Goal: Transaction & Acquisition: Download file/media

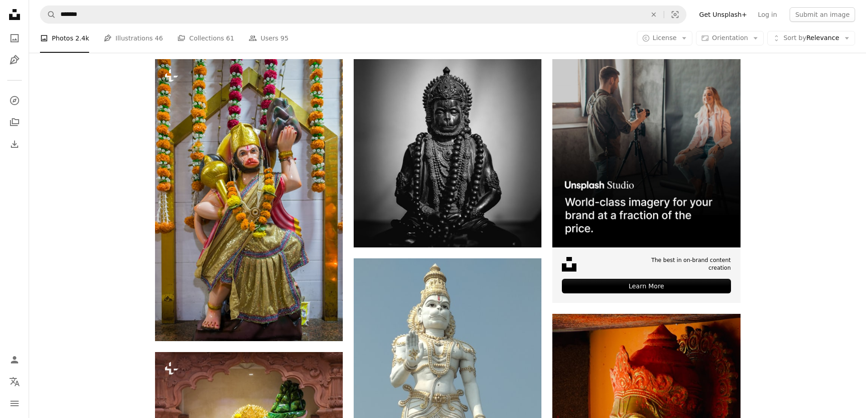
scroll to position [182, 0]
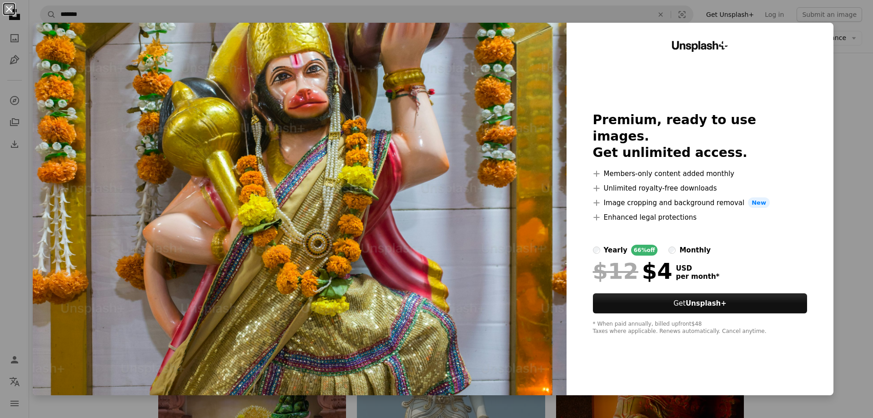
click at [9, 10] on button "An X shape" at bounding box center [9, 9] width 11 height 11
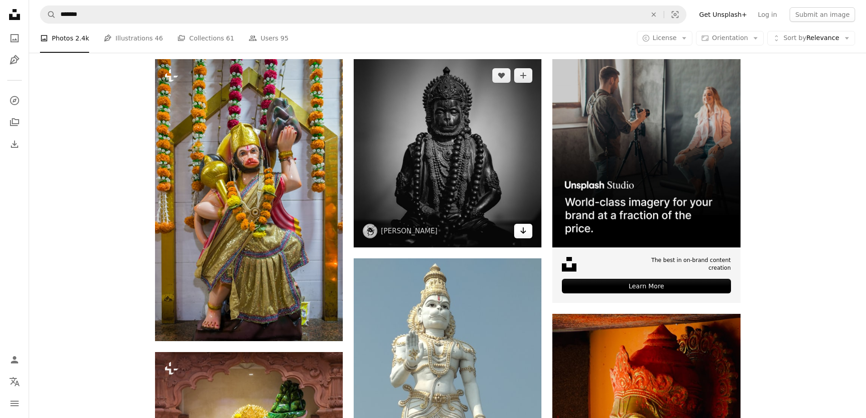
click at [524, 238] on link "Arrow pointing down" at bounding box center [523, 231] width 18 height 15
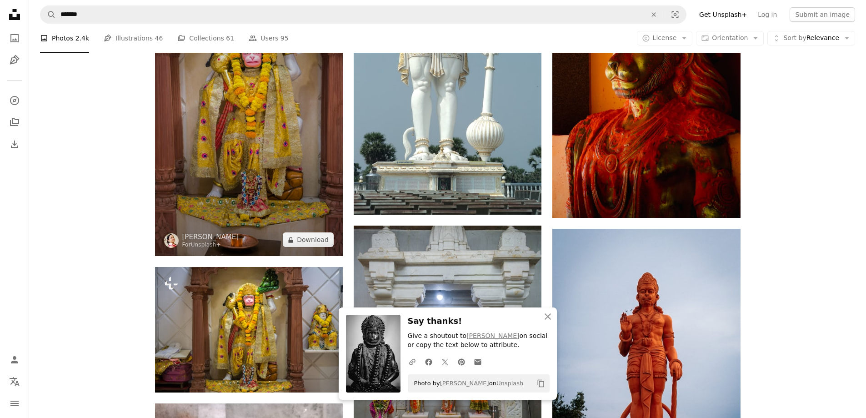
scroll to position [591, 0]
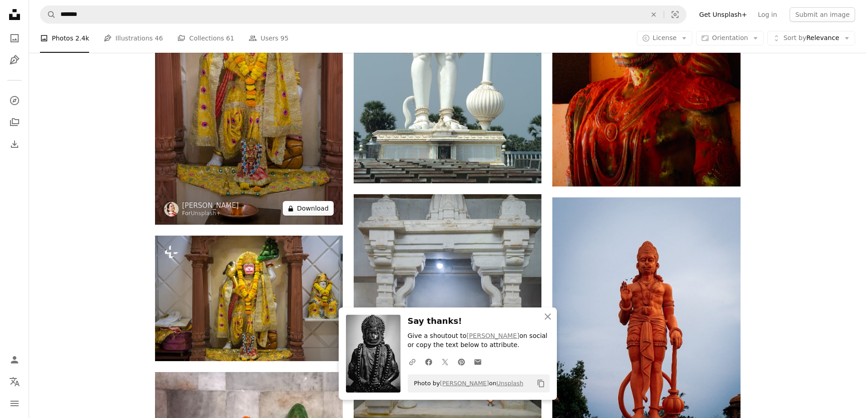
click at [300, 209] on button "A lock Download" at bounding box center [308, 208] width 51 height 15
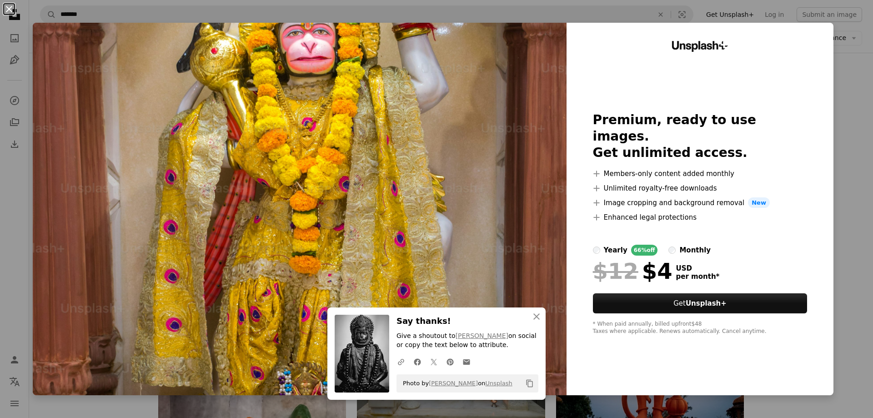
click at [10, 10] on button "An X shape" at bounding box center [9, 9] width 11 height 11
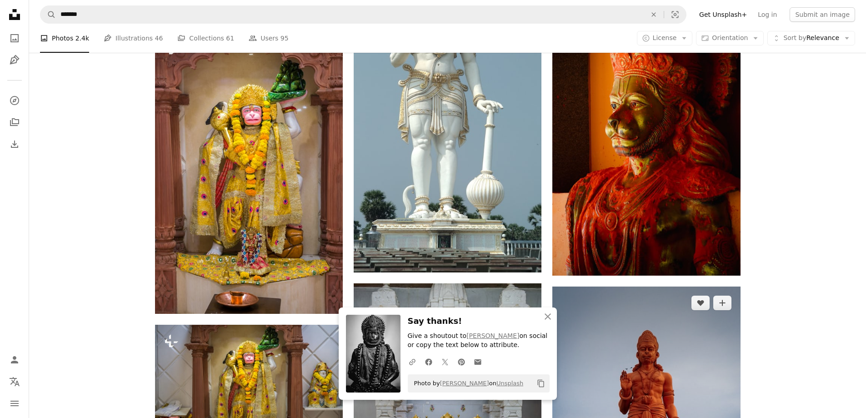
scroll to position [500, 0]
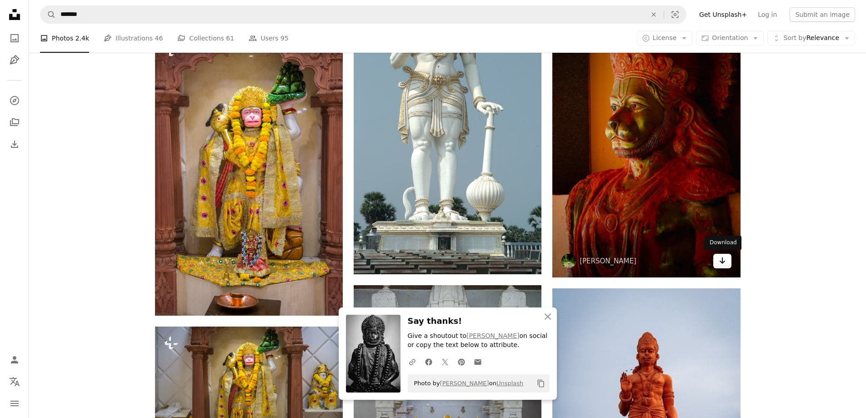
click at [726, 265] on link "Arrow pointing down" at bounding box center [722, 261] width 18 height 15
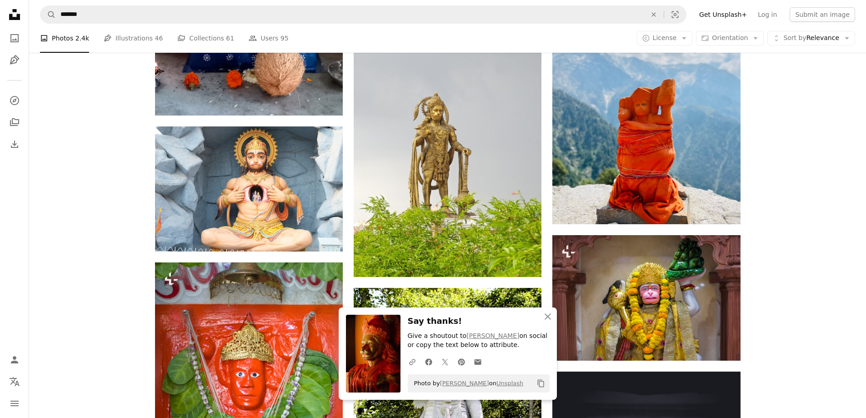
scroll to position [1227, 0]
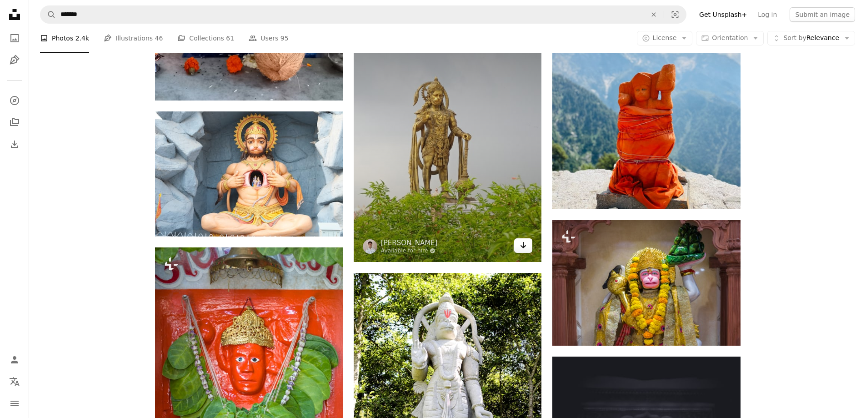
click at [527, 251] on link "Arrow pointing down" at bounding box center [523, 245] width 18 height 15
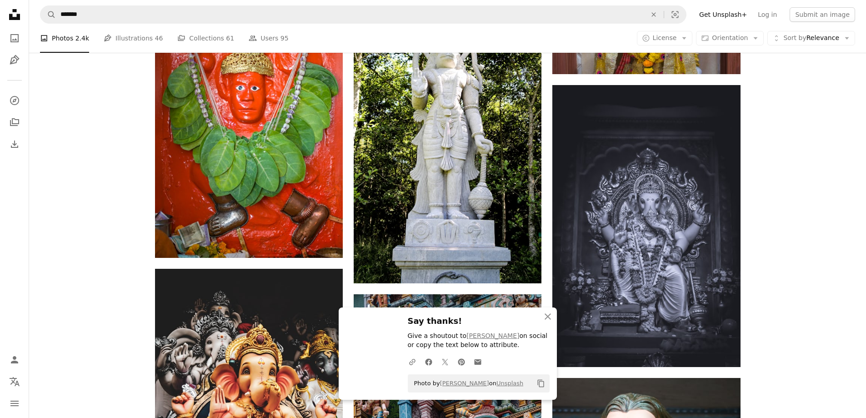
scroll to position [1591, 0]
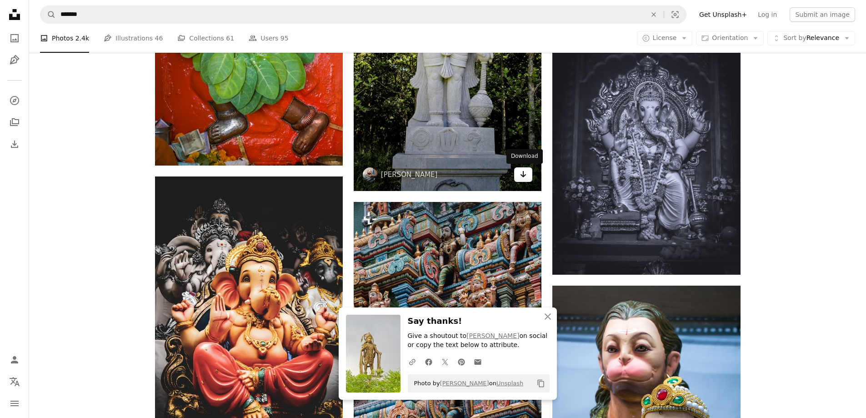
click at [525, 170] on icon "Arrow pointing down" at bounding box center [522, 174] width 7 height 11
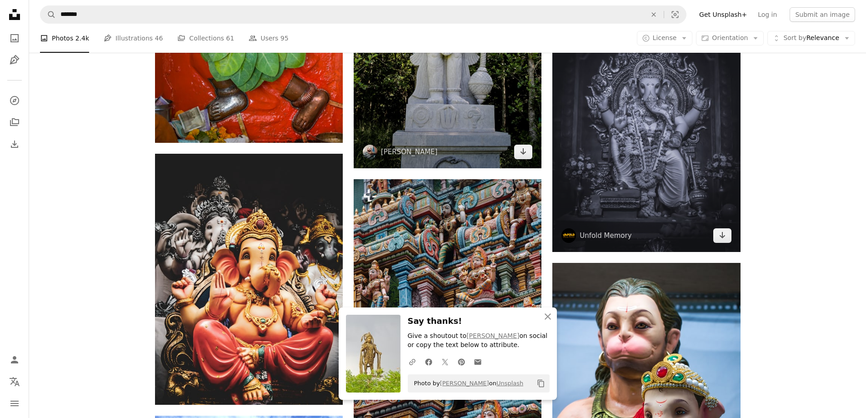
scroll to position [1636, 0]
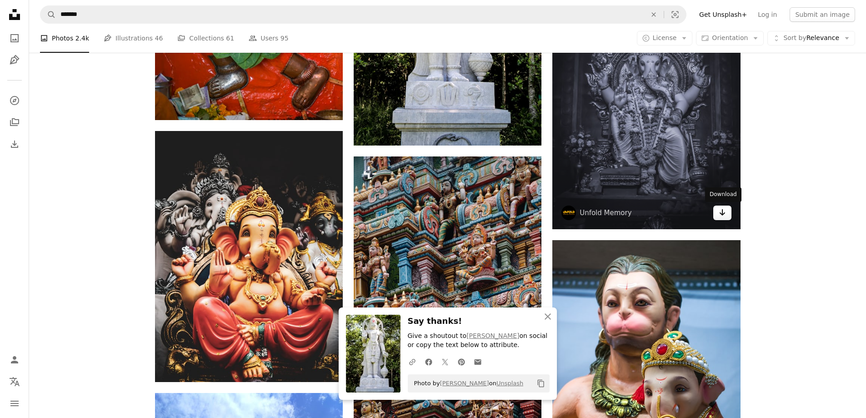
click at [717, 214] on link "Arrow pointing down" at bounding box center [722, 212] width 18 height 15
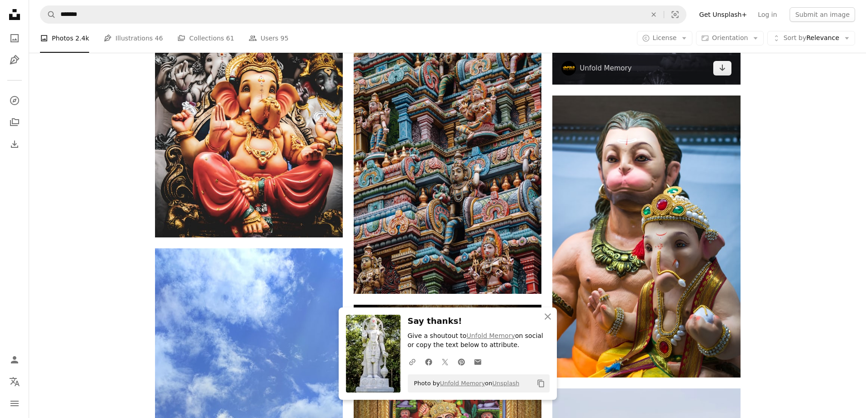
scroll to position [1818, 0]
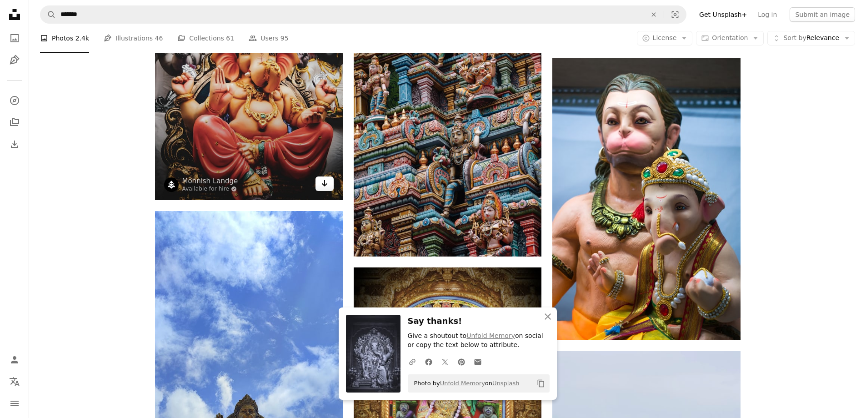
click at [319, 182] on link "Arrow pointing down" at bounding box center [324, 183] width 18 height 15
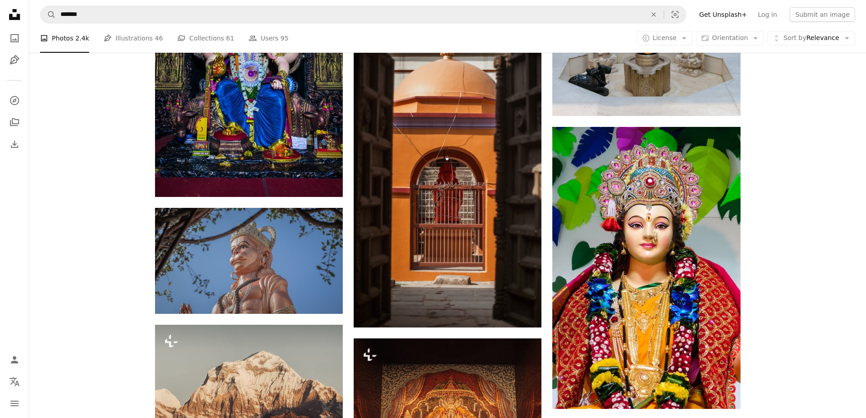
scroll to position [4544, 0]
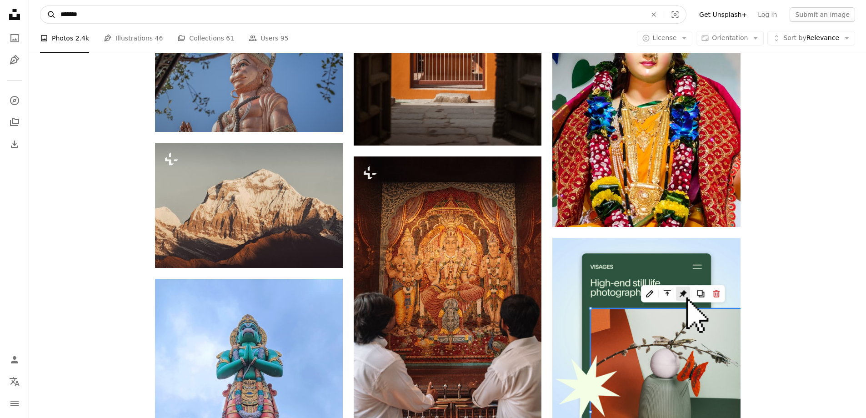
drag, startPoint x: 115, startPoint y: 19, endPoint x: 51, endPoint y: 12, distance: 64.0
click at [51, 12] on form "A magnifying glass ******* An X shape Visual search" at bounding box center [363, 14] width 646 height 18
type input "**********"
click button "A magnifying glass" at bounding box center [47, 14] width 15 height 17
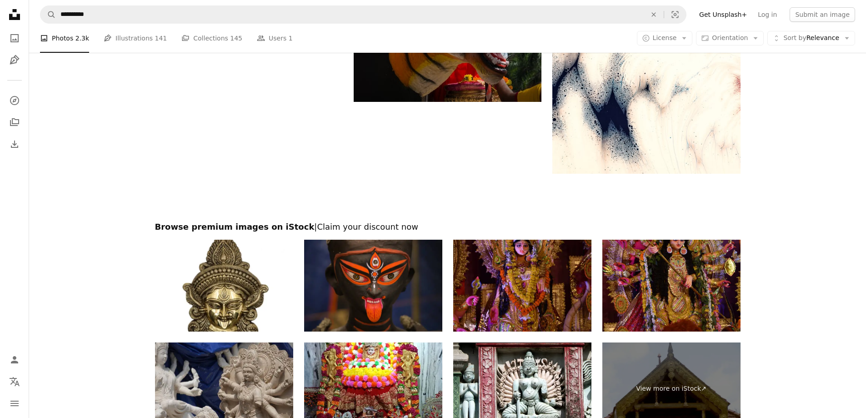
scroll to position [2000, 0]
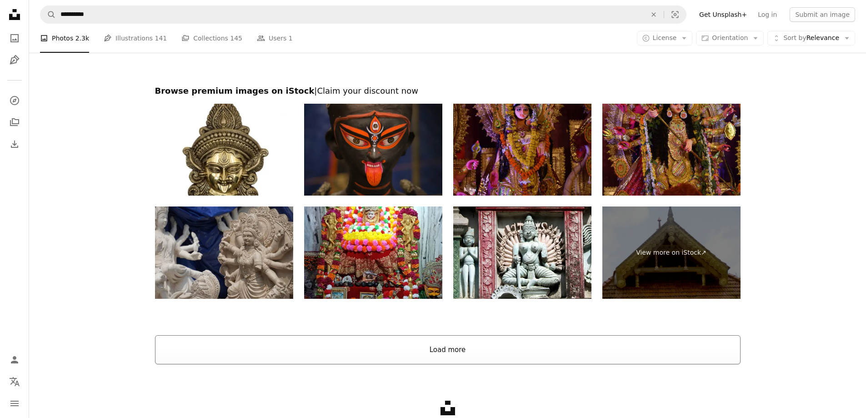
click at [447, 349] on button "Load more" at bounding box center [447, 349] width 585 height 29
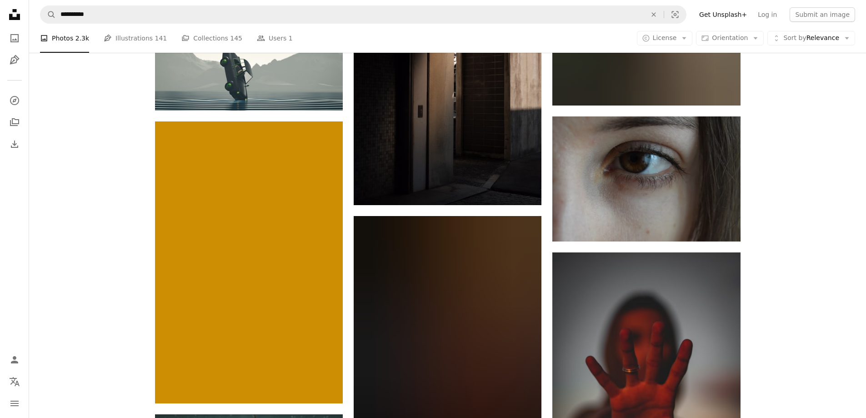
scroll to position [15406, 0]
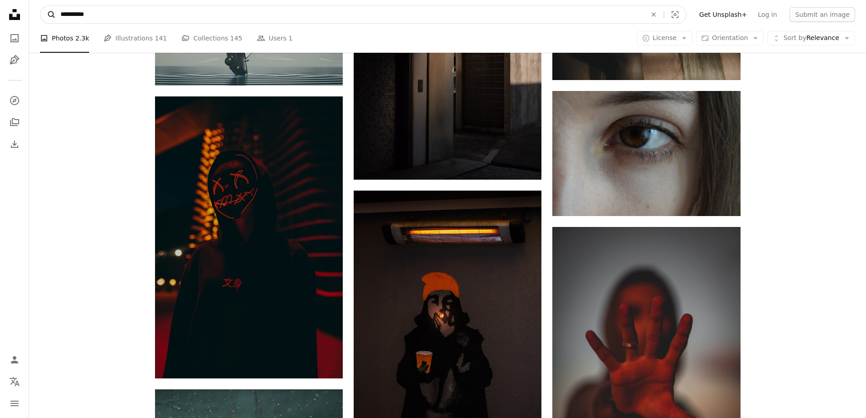
drag, startPoint x: 140, startPoint y: 10, endPoint x: 40, endPoint y: 9, distance: 99.5
click at [40, 9] on form "**********" at bounding box center [363, 14] width 646 height 18
click at [40, 9] on button "A magnifying glass" at bounding box center [47, 14] width 15 height 17
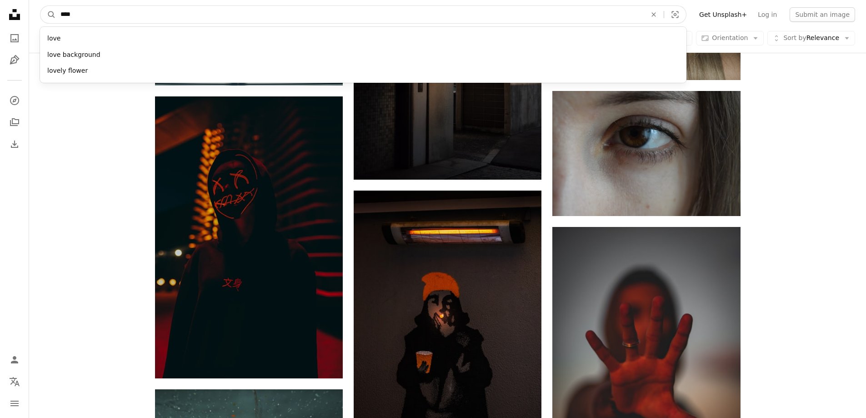
type input "****"
click at [40, 6] on button "A magnifying glass" at bounding box center [47, 14] width 15 height 17
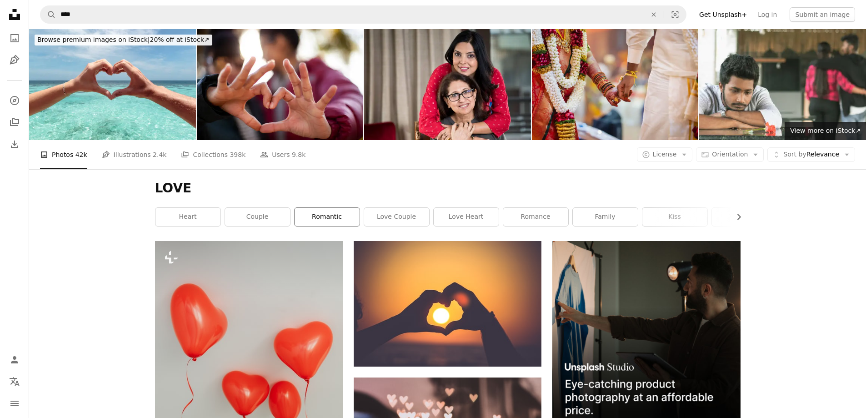
click at [318, 214] on link "romantic" at bounding box center [326, 217] width 65 height 18
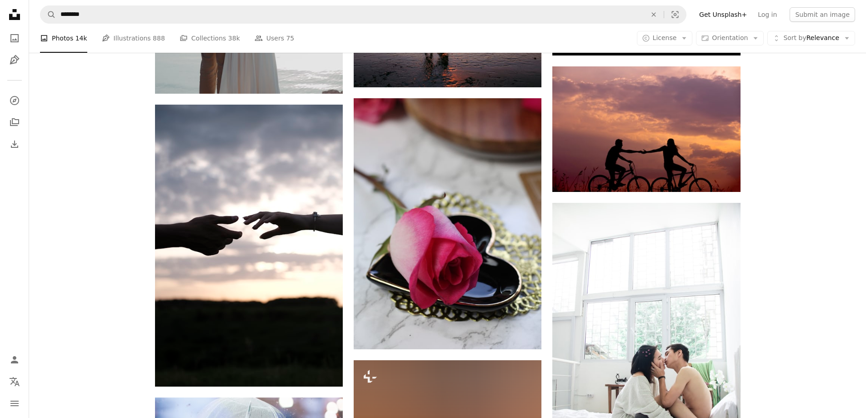
scroll to position [454, 0]
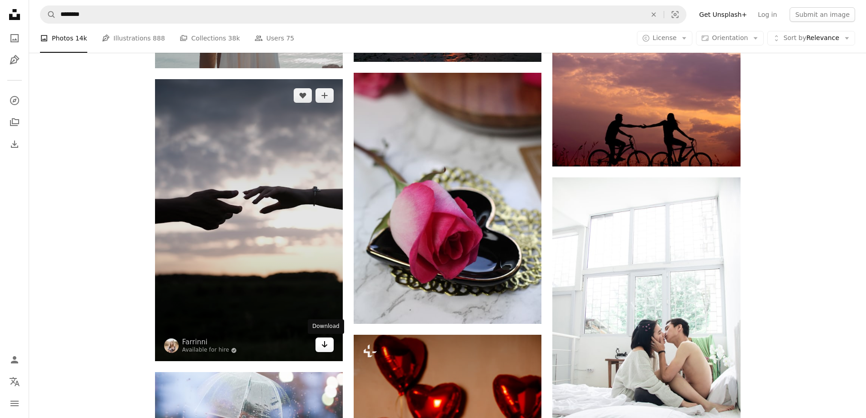
click at [322, 345] on icon "Download" at bounding box center [325, 344] width 6 height 6
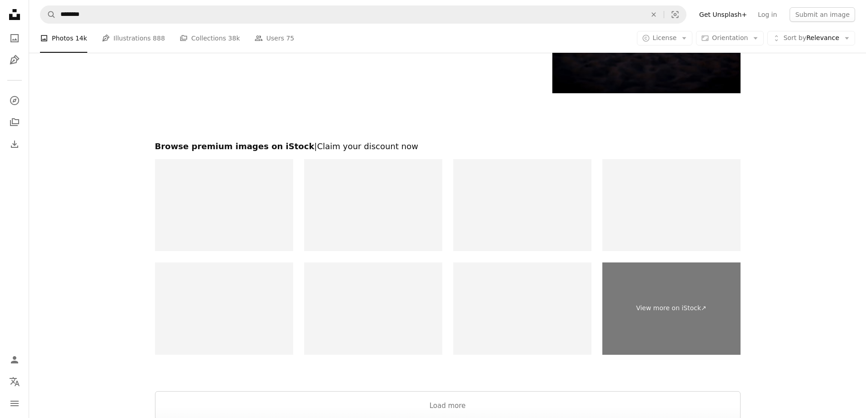
scroll to position [1954, 0]
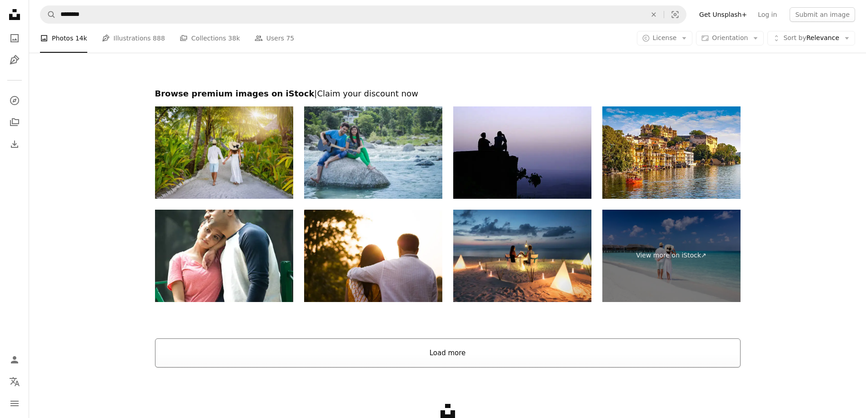
click at [461, 355] on button "Load more" at bounding box center [447, 352] width 585 height 29
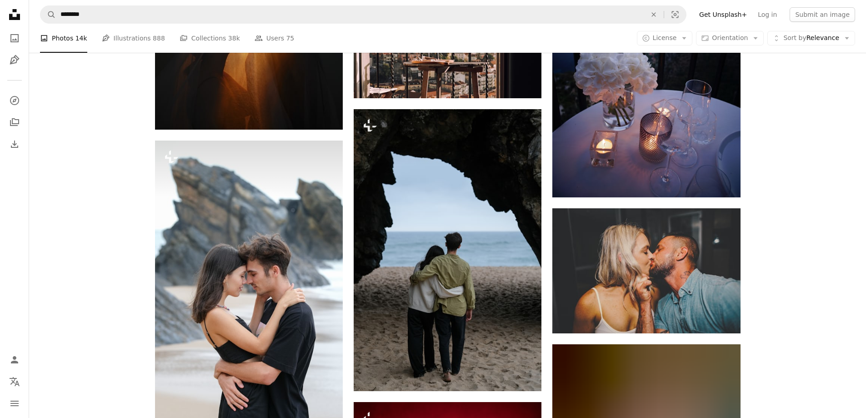
scroll to position [3045, 0]
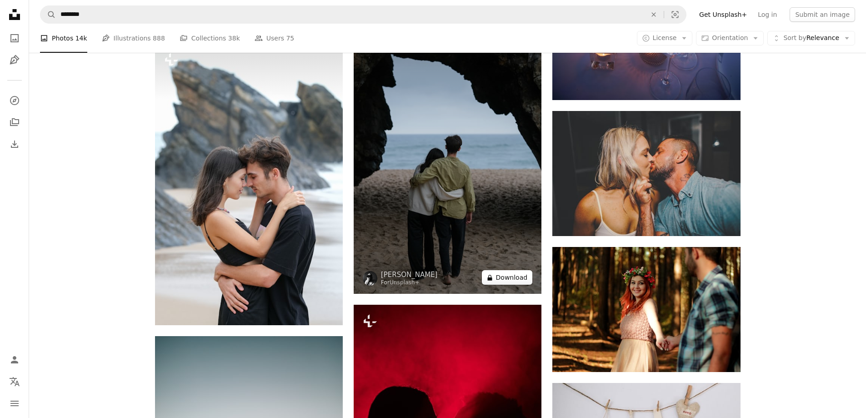
click at [501, 277] on button "A lock Download" at bounding box center [507, 277] width 51 height 15
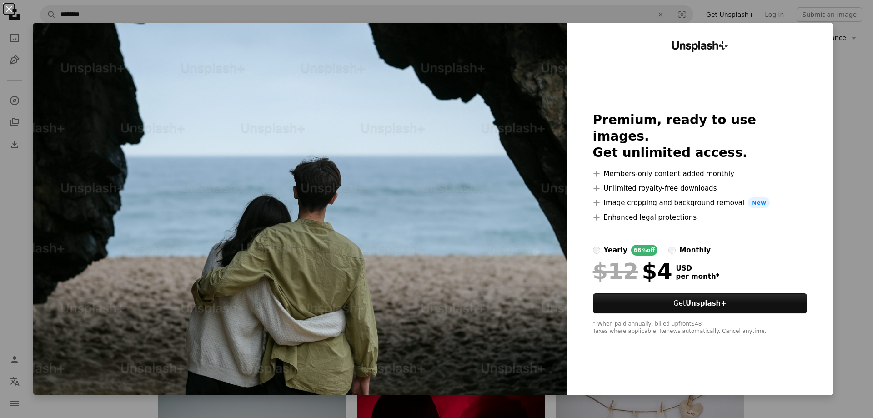
click at [6, 11] on button "An X shape" at bounding box center [9, 9] width 11 height 11
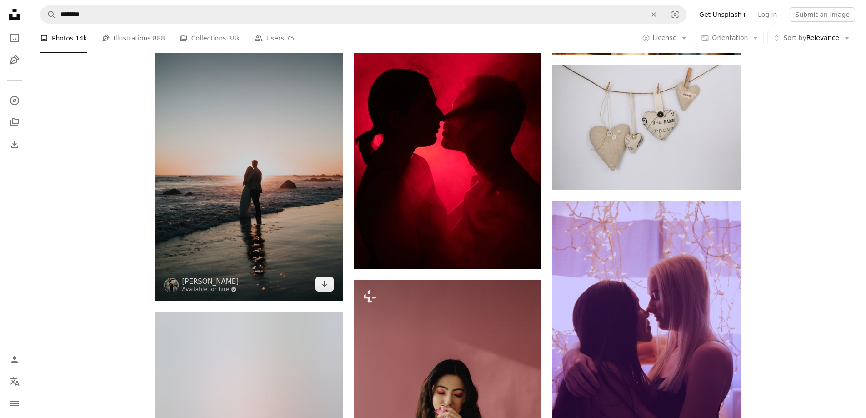
scroll to position [3363, 0]
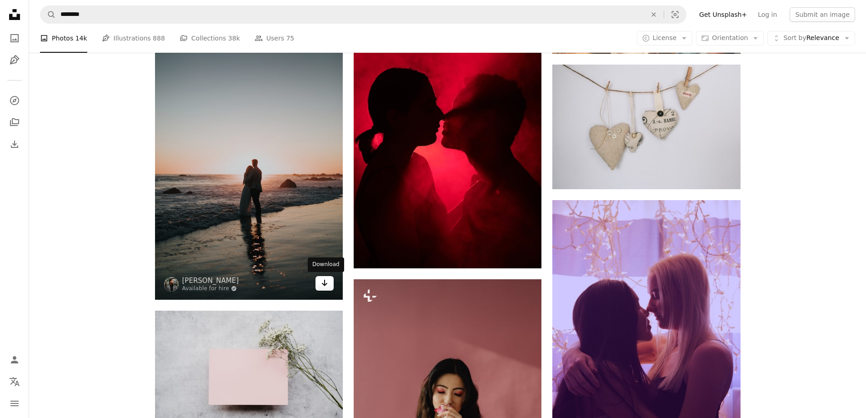
click at [323, 285] on icon "Arrow pointing down" at bounding box center [324, 282] width 7 height 11
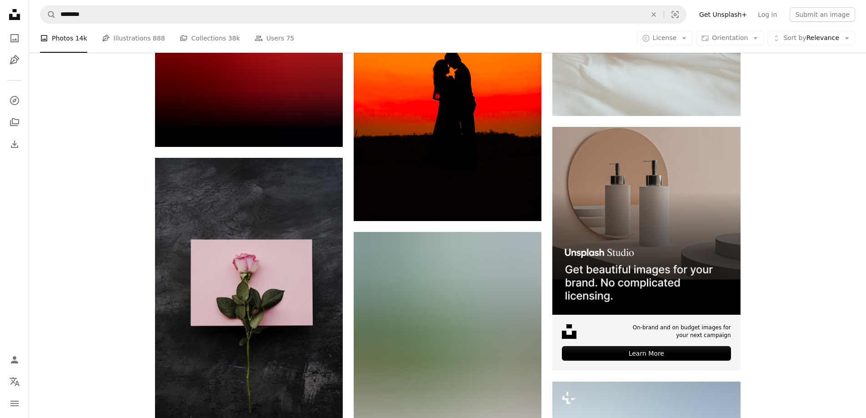
scroll to position [4272, 0]
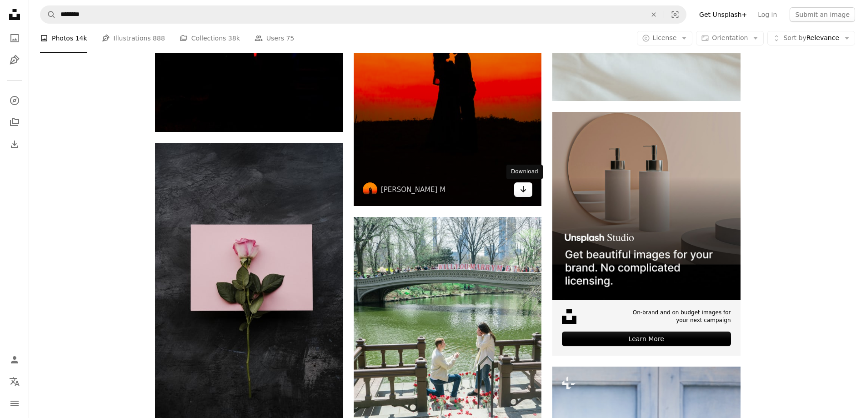
click at [523, 193] on icon "Arrow pointing down" at bounding box center [522, 189] width 7 height 11
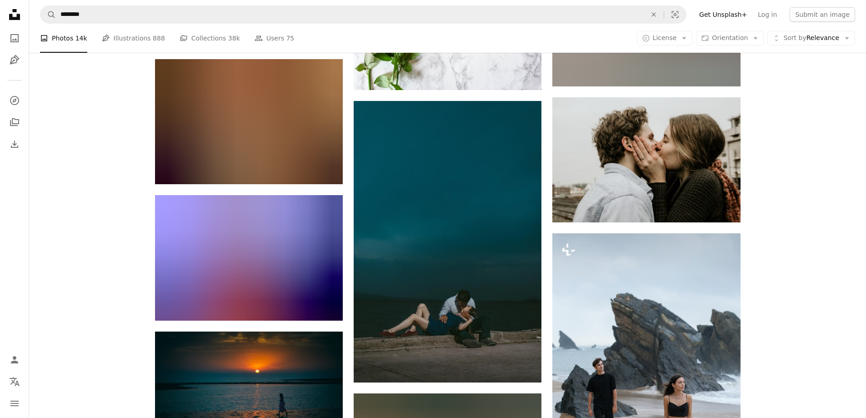
scroll to position [8089, 0]
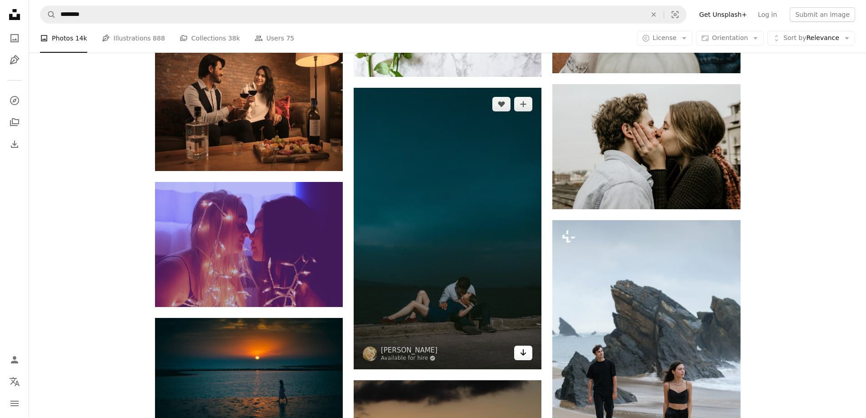
click at [521, 356] on icon "Arrow pointing down" at bounding box center [522, 352] width 7 height 11
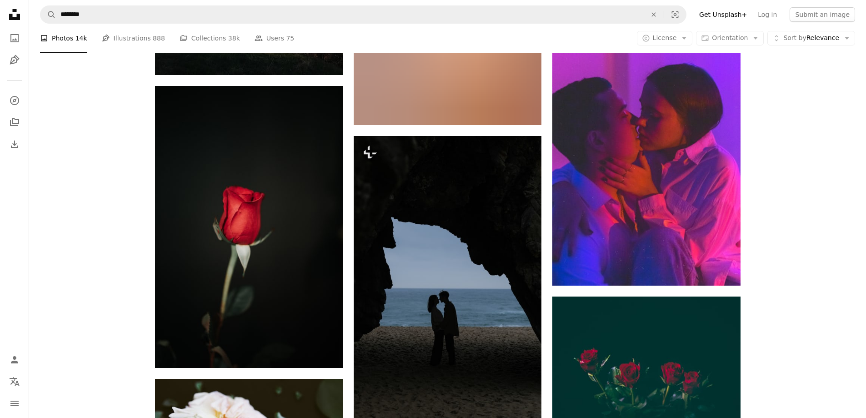
scroll to position [11770, 0]
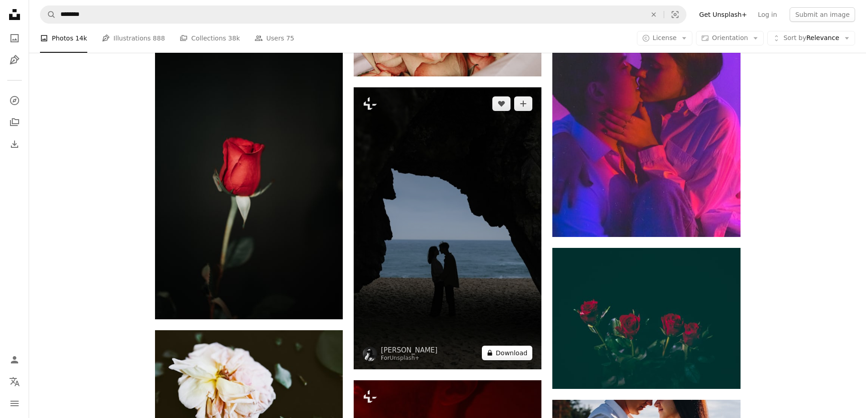
click at [511, 354] on button "A lock Download" at bounding box center [507, 352] width 51 height 15
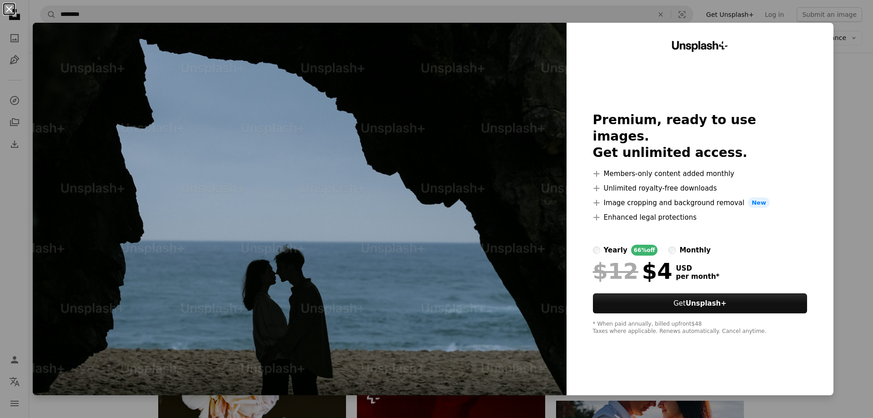
click at [9, 7] on button "An X shape" at bounding box center [9, 9] width 11 height 11
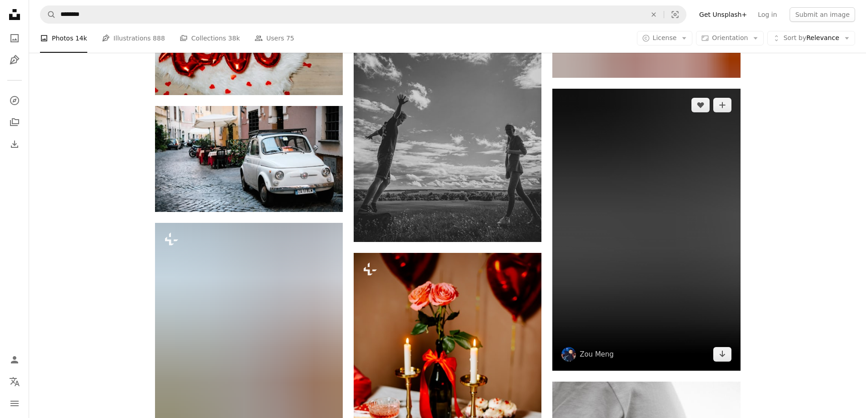
scroll to position [14815, 0]
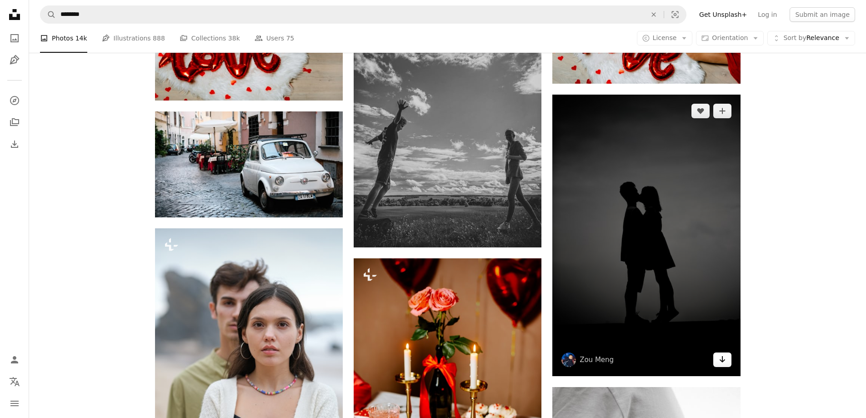
click at [724, 364] on icon "Arrow pointing down" at bounding box center [721, 359] width 7 height 11
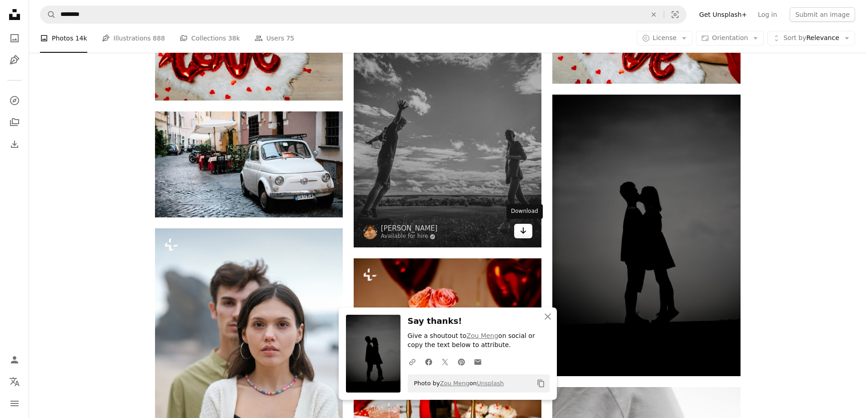
click at [525, 230] on icon "Download" at bounding box center [523, 230] width 6 height 6
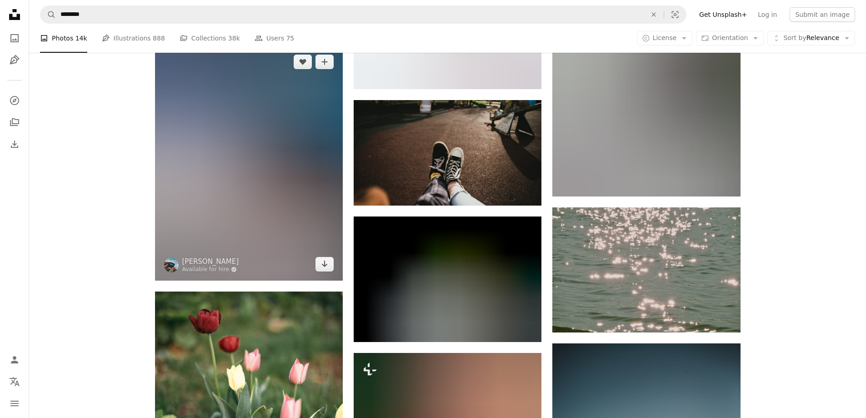
scroll to position [22949, 0]
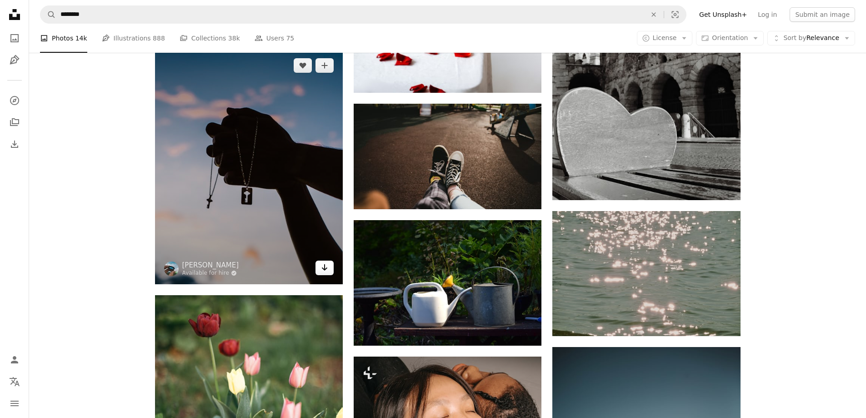
click at [324, 264] on icon "Download" at bounding box center [325, 267] width 6 height 6
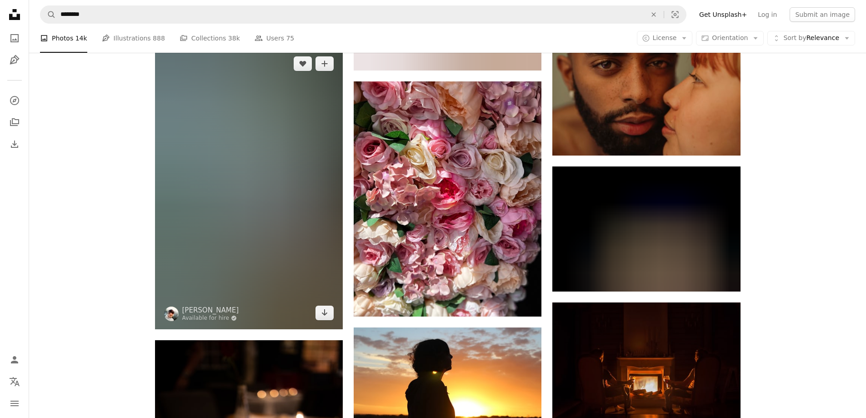
scroll to position [25267, 0]
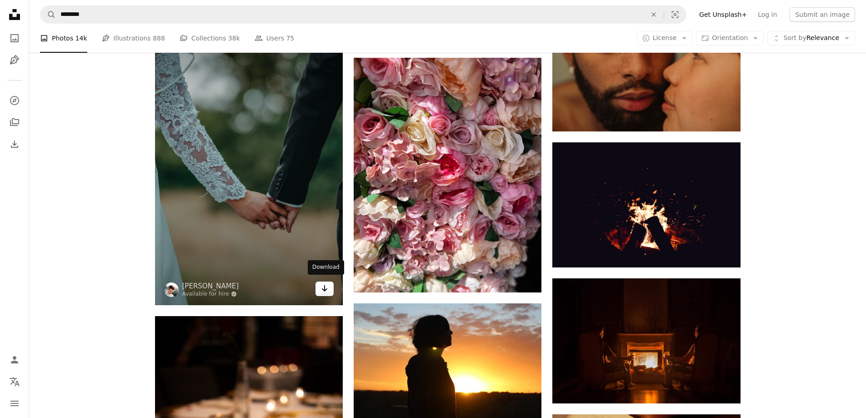
click at [326, 289] on icon "Arrow pointing down" at bounding box center [324, 288] width 7 height 11
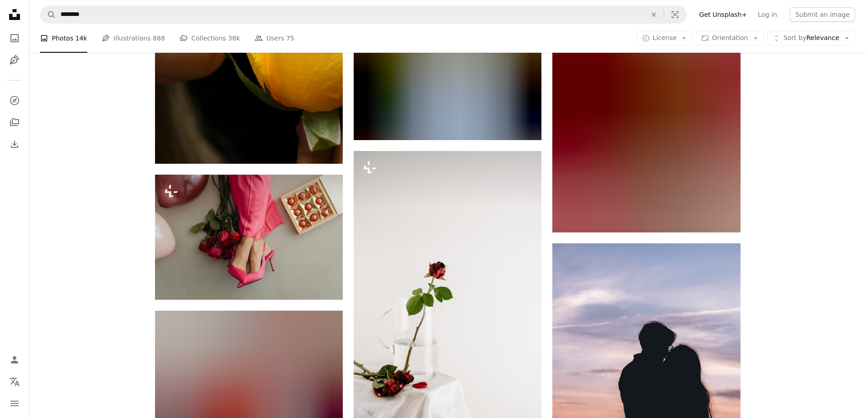
scroll to position [40491, 0]
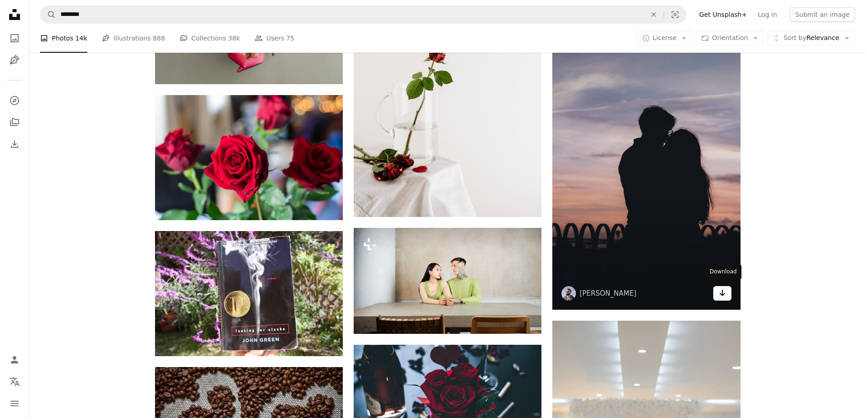
click at [723, 291] on icon "Download" at bounding box center [722, 292] width 6 height 6
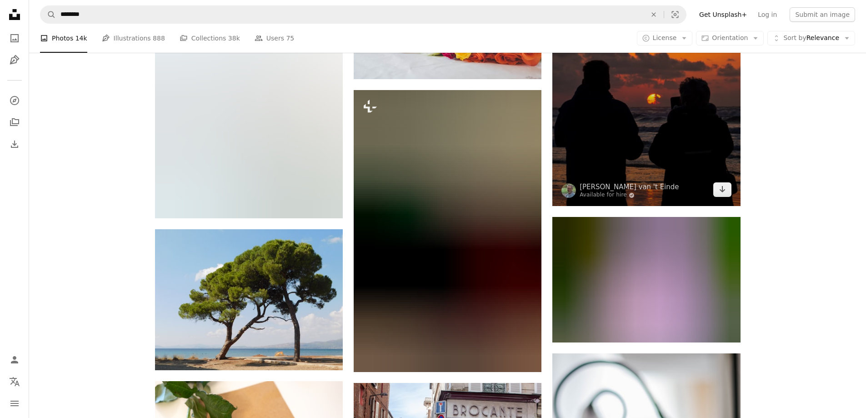
scroll to position [46535, 0]
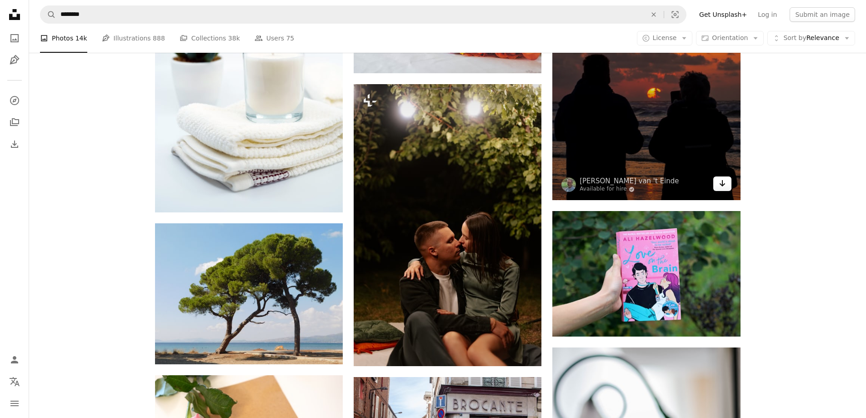
click at [722, 182] on icon "Download" at bounding box center [722, 183] width 6 height 6
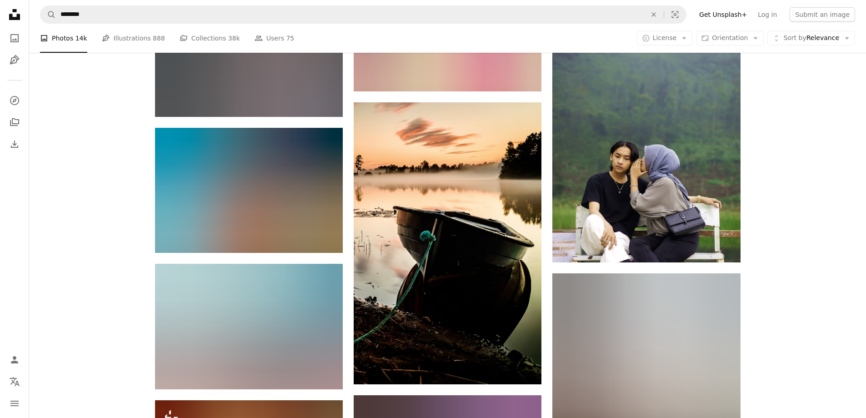
scroll to position [49079, 0]
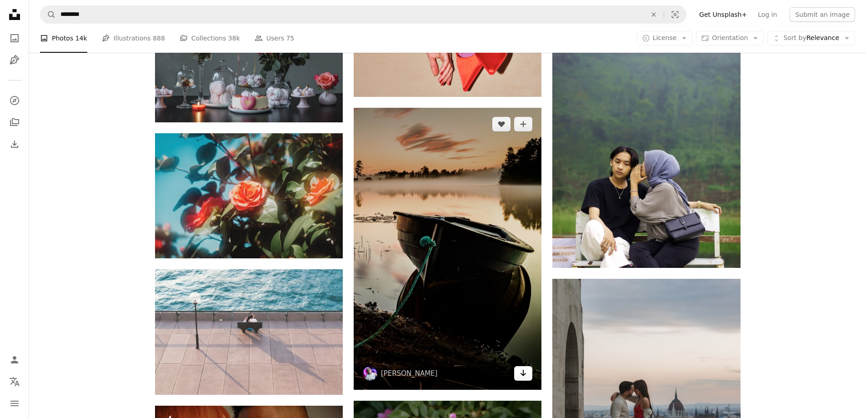
click at [523, 373] on icon "Arrow pointing down" at bounding box center [522, 372] width 7 height 11
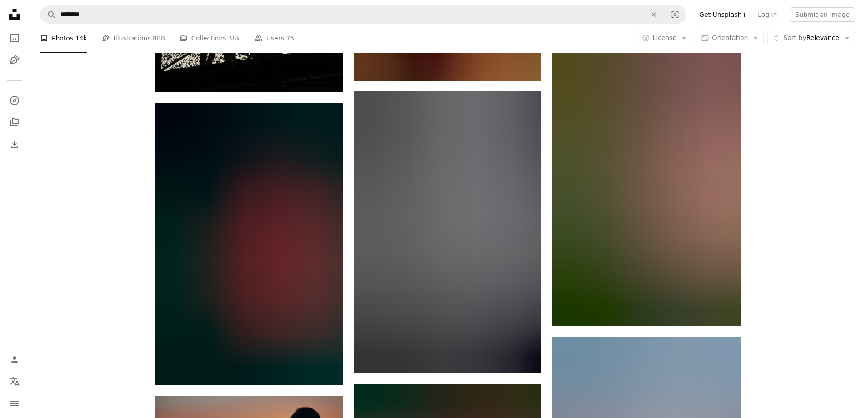
scroll to position [50397, 0]
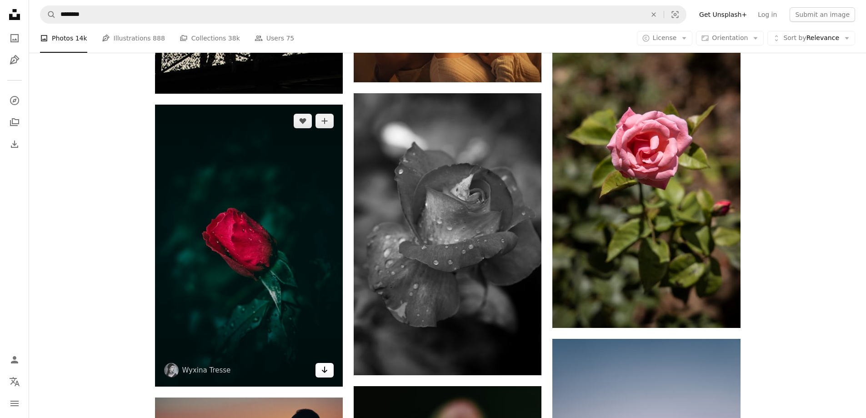
click at [324, 367] on icon "Download" at bounding box center [325, 369] width 6 height 6
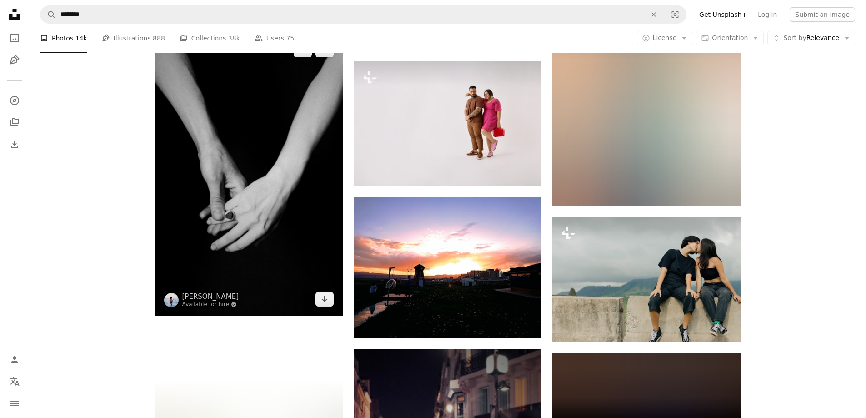
scroll to position [55942, 0]
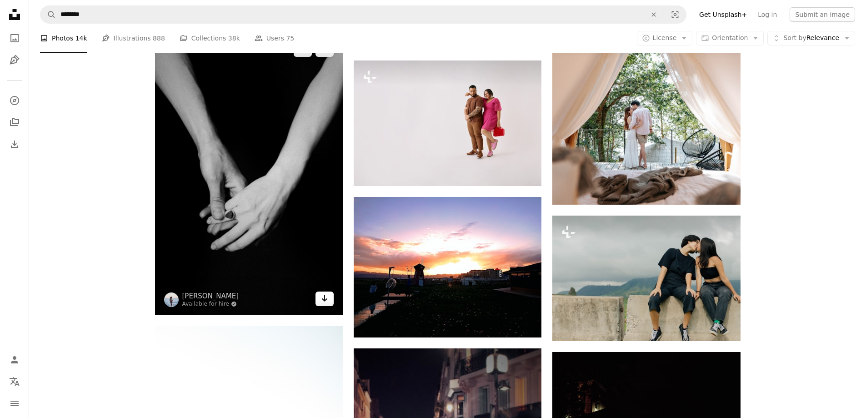
click at [323, 295] on icon "Download" at bounding box center [325, 298] width 6 height 6
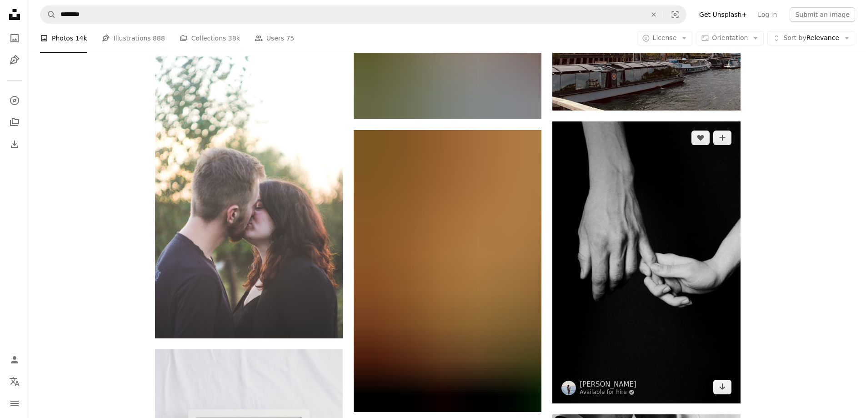
scroll to position [58532, 0]
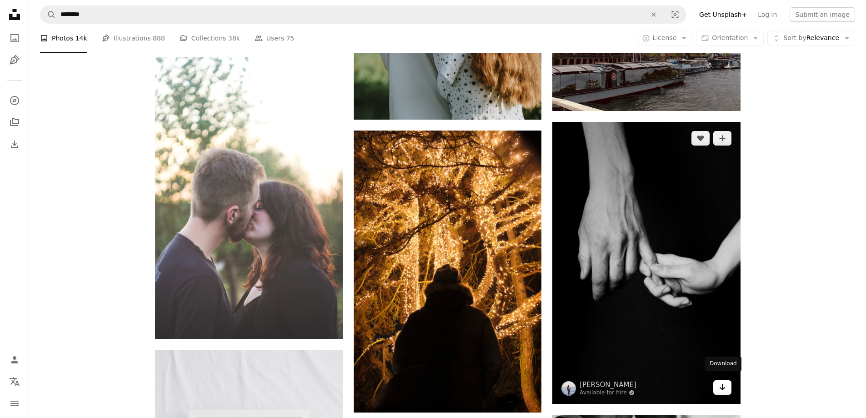
click at [730, 387] on link "Arrow pointing down" at bounding box center [722, 387] width 18 height 15
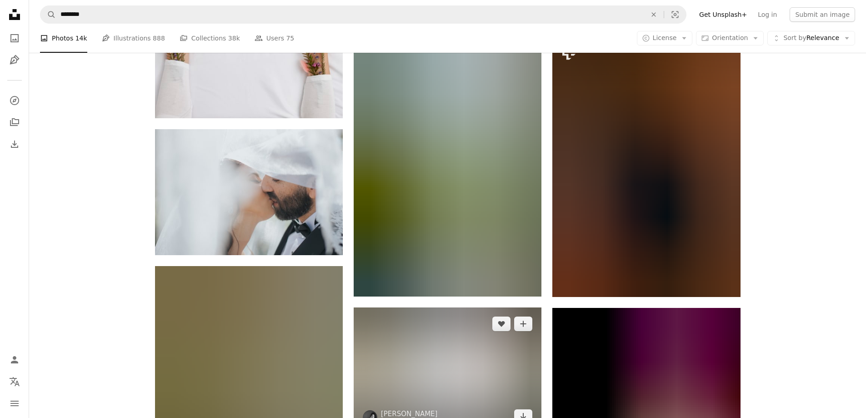
scroll to position [59032, 0]
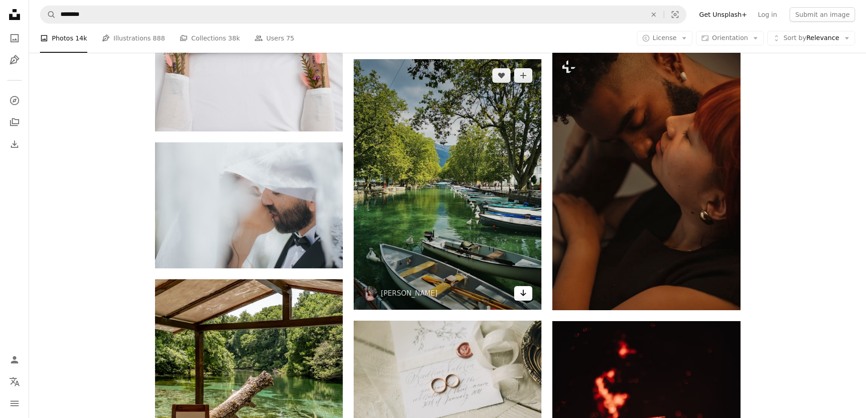
click at [528, 287] on link "Arrow pointing down" at bounding box center [523, 293] width 18 height 15
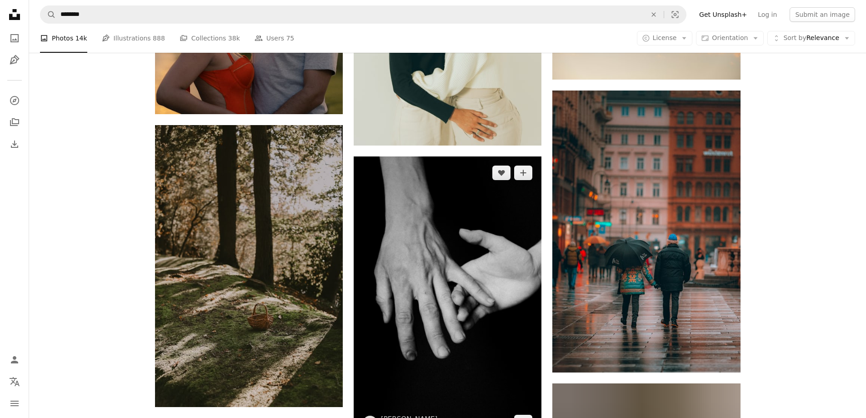
scroll to position [63771, 0]
